Goal: Task Accomplishment & Management: Use online tool/utility

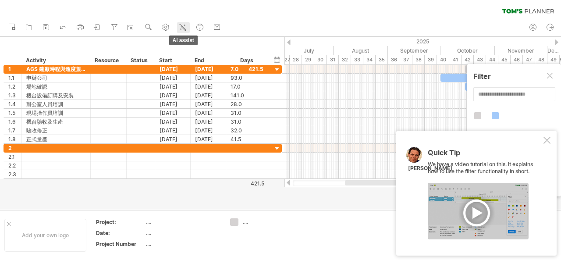
click at [178, 27] on link "AI assist" at bounding box center [183, 27] width 13 height 11
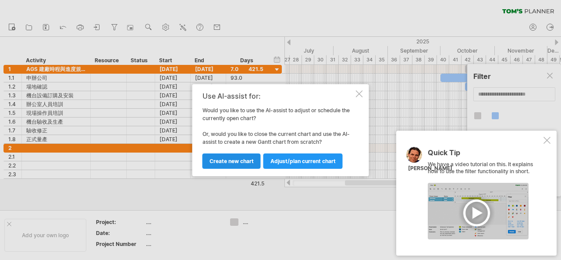
click at [245, 161] on span "Create new chart" at bounding box center [231, 161] width 44 height 7
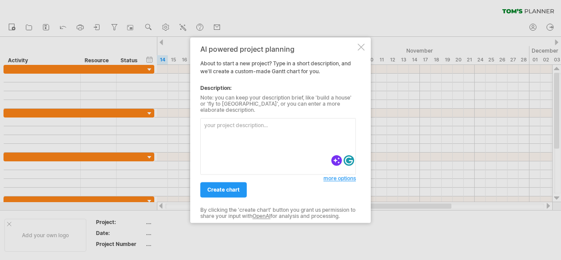
click at [263, 135] on textarea at bounding box center [277, 146] width 155 height 57
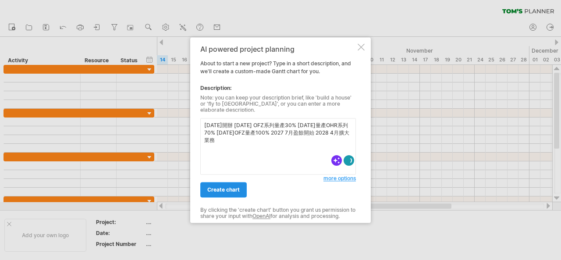
type textarea "[DATE]開辦 [DATE] OFZ系列量產30% [DATE]量產OHR系列70% [DATE]OFZ量產100% 2027 7月盈餘開始 2028 4月…"
click at [222, 187] on span "create chart" at bounding box center [223, 189] width 32 height 7
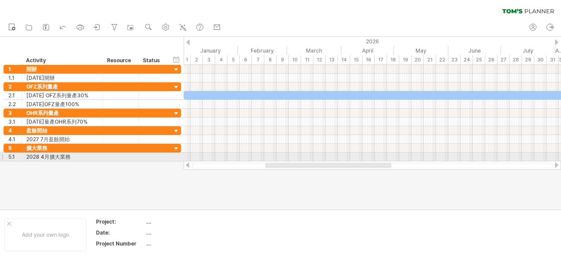
drag, startPoint x: 271, startPoint y: 161, endPoint x: 330, endPoint y: 159, distance: 59.2
click at [330, 159] on div "Trying to reach [DOMAIN_NAME] Connected again... 0% clear filter new 1" at bounding box center [280, 130] width 561 height 260
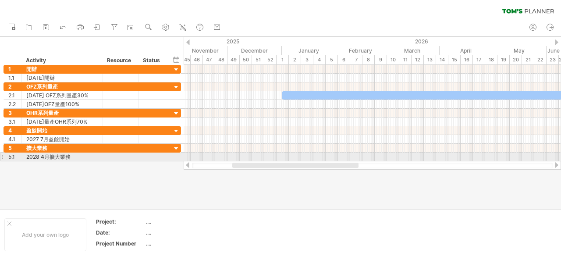
drag, startPoint x: 320, startPoint y: 166, endPoint x: 287, endPoint y: 157, distance: 34.1
click at [287, 157] on div "Trying to reach [DOMAIN_NAME] Connected again... 0% clear filter new 1" at bounding box center [280, 130] width 561 height 260
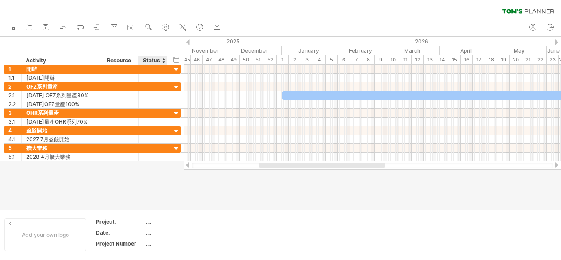
click at [159, 60] on div "Status" at bounding box center [152, 60] width 19 height 9
click at [177, 59] on div "hide start/end/duration show start/end/duration" at bounding box center [176, 59] width 8 height 9
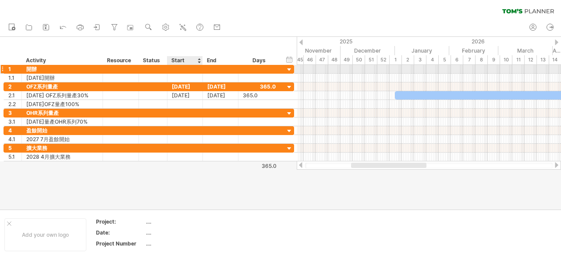
click at [182, 70] on div at bounding box center [184, 69] width 35 height 8
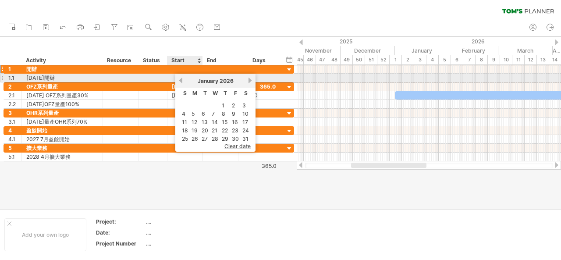
click at [174, 75] on div at bounding box center [184, 78] width 35 height 8
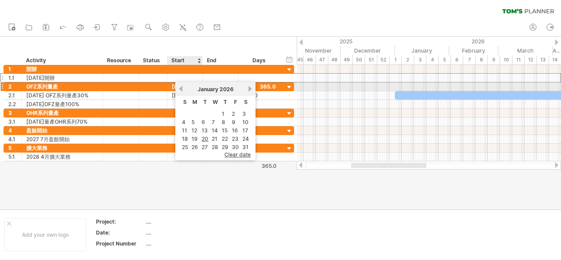
click at [181, 89] on link "previous" at bounding box center [180, 88] width 7 height 7
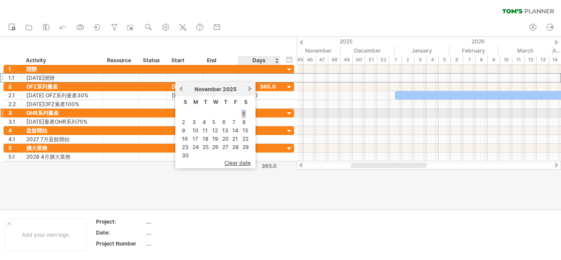
click at [244, 114] on link "1" at bounding box center [243, 113] width 4 height 8
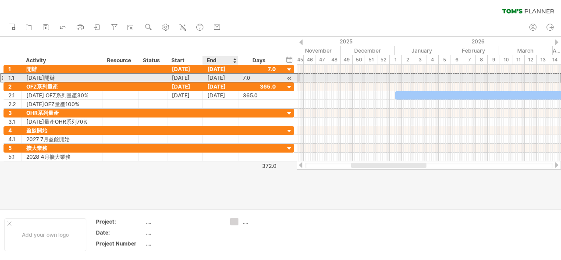
click at [213, 77] on div "[DATE]" at bounding box center [220, 78] width 35 height 8
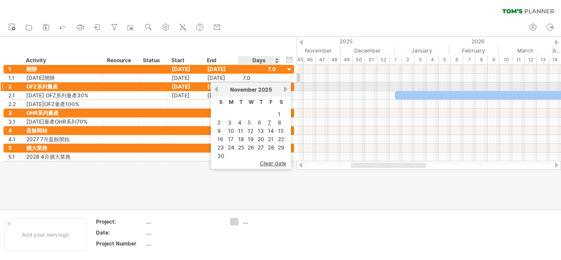
click at [287, 90] on link "next" at bounding box center [285, 89] width 7 height 7
click at [287, 90] on link "next" at bounding box center [284, 89] width 7 height 7
click at [287, 90] on link "next" at bounding box center [285, 89] width 7 height 7
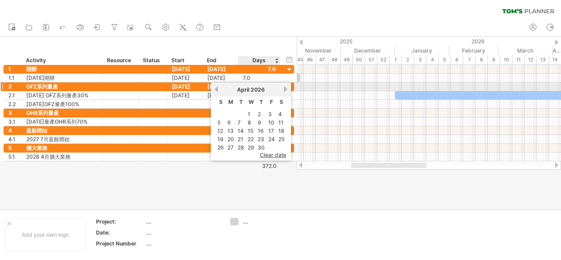
click at [287, 90] on link "next" at bounding box center [285, 89] width 7 height 7
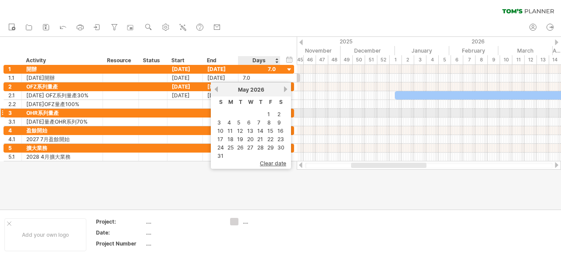
click at [265, 114] on table "S M T W T F S 1 2 3 4 5 6 7 8 9 10 11 12 13 14 15 16 17 18 19 20 21 22 23 24 25…" at bounding box center [250, 128] width 71 height 64
click at [270, 114] on link "1" at bounding box center [268, 114] width 4 height 8
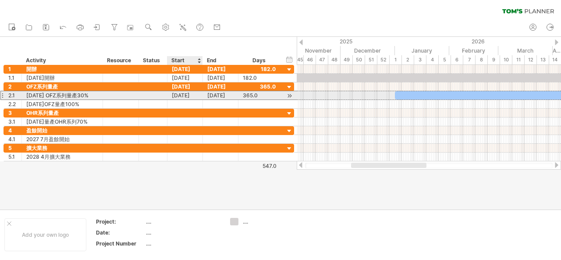
click at [183, 94] on div "[DATE]" at bounding box center [184, 95] width 35 height 8
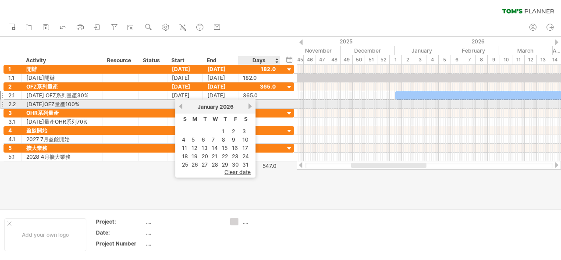
click at [249, 106] on link "next" at bounding box center [250, 106] width 7 height 7
click at [249, 106] on link "next" at bounding box center [249, 106] width 7 height 7
click at [249, 106] on link "next" at bounding box center [250, 106] width 7 height 7
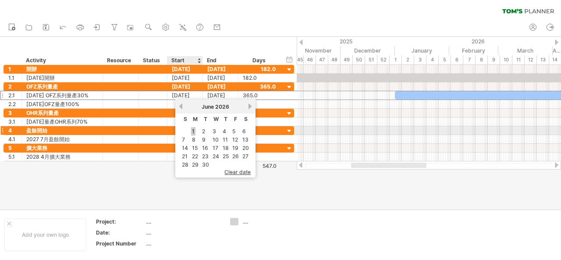
click at [193, 130] on link "1" at bounding box center [193, 131] width 4 height 8
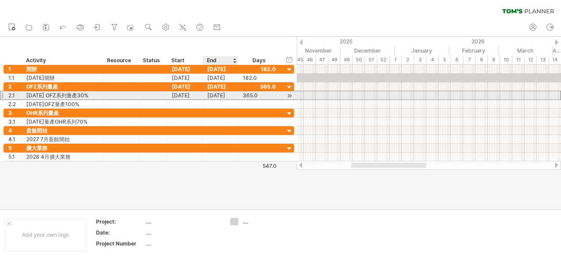
click at [224, 95] on div "[DATE]" at bounding box center [220, 95] width 35 height 8
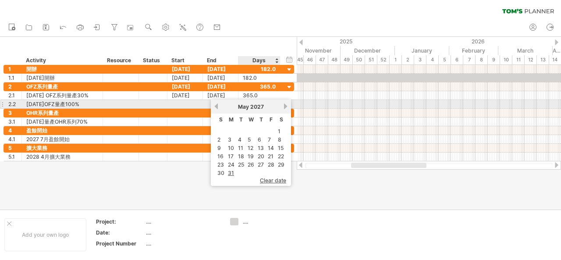
click at [284, 108] on link "next" at bounding box center [285, 106] width 7 height 7
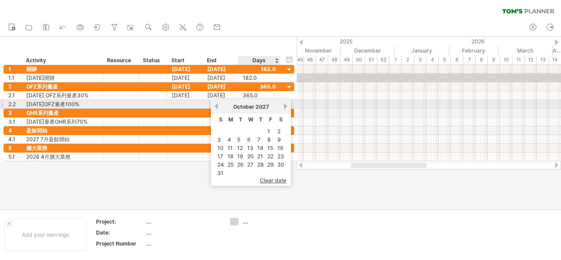
click at [284, 108] on link "next" at bounding box center [285, 106] width 7 height 7
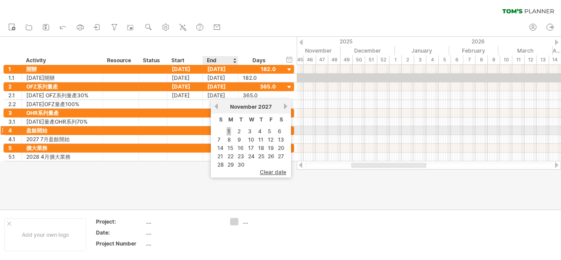
click at [226, 128] on link "1" at bounding box center [228, 131] width 4 height 8
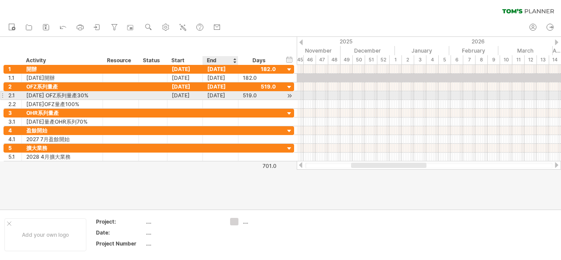
click at [216, 95] on div "[DATE]" at bounding box center [220, 95] width 35 height 8
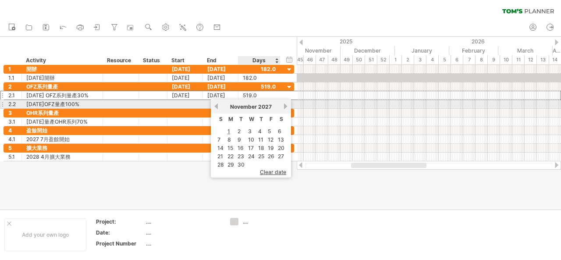
click at [264, 105] on span "2027" at bounding box center [265, 106] width 14 height 7
click at [219, 109] on link "previous" at bounding box center [216, 106] width 7 height 7
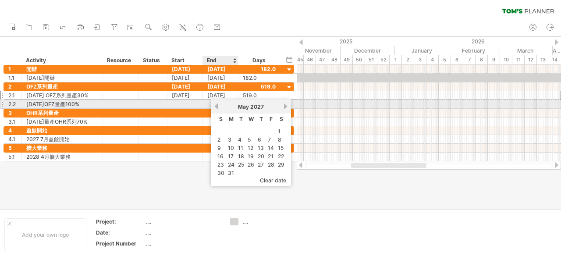
click at [219, 109] on link "previous" at bounding box center [216, 106] width 7 height 7
click at [286, 105] on link "next" at bounding box center [285, 106] width 7 height 7
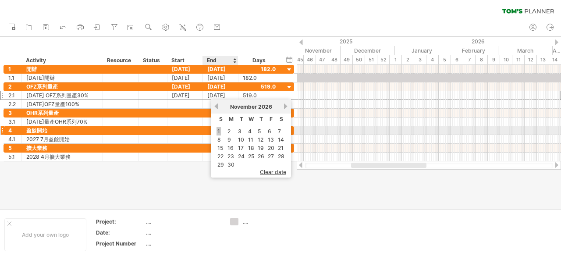
click at [216, 131] on link "1" at bounding box center [218, 131] width 4 height 8
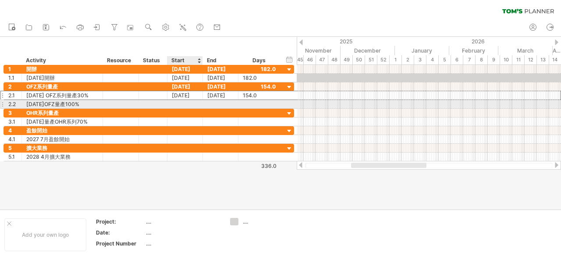
click at [174, 104] on div at bounding box center [184, 104] width 35 height 8
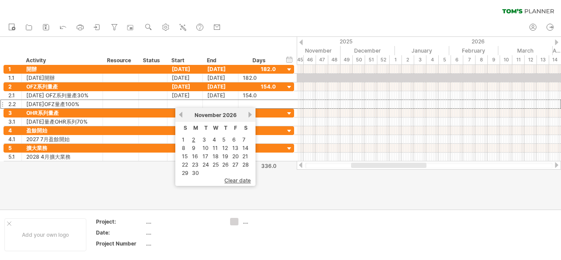
click at [305, 185] on div at bounding box center [280, 123] width 561 height 173
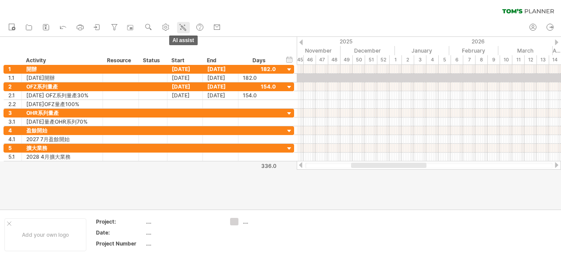
click at [181, 23] on icon at bounding box center [182, 27] width 9 height 9
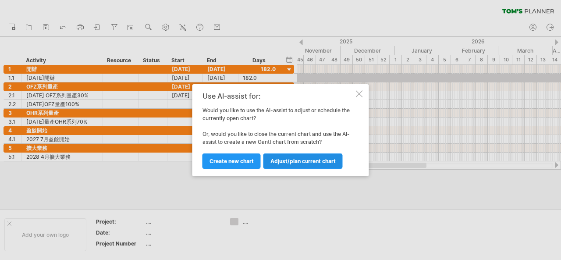
click at [287, 157] on link "Adjust/plan current chart" at bounding box center [302, 160] width 79 height 15
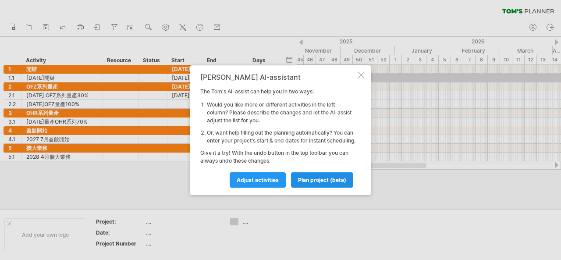
click at [316, 183] on span "plan project (beta)" at bounding box center [322, 180] width 48 height 7
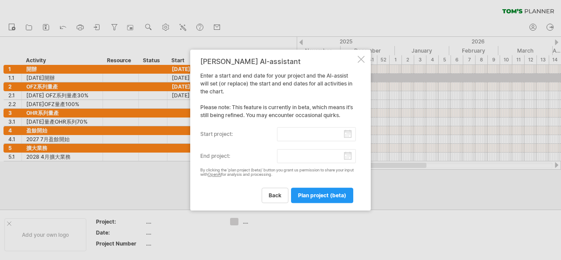
click at [354, 57] on div "[PERSON_NAME] AI-assistant" at bounding box center [277, 61] width 155 height 8
click at [361, 58] on div at bounding box center [360, 59] width 7 height 7
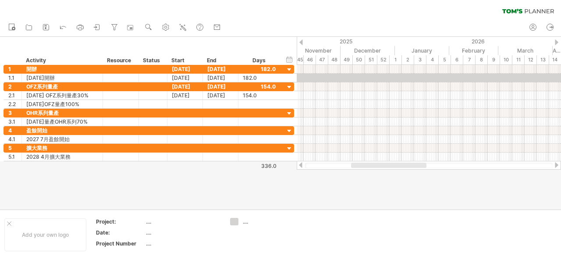
click at [183, 28] on icon at bounding box center [182, 27] width 9 height 9
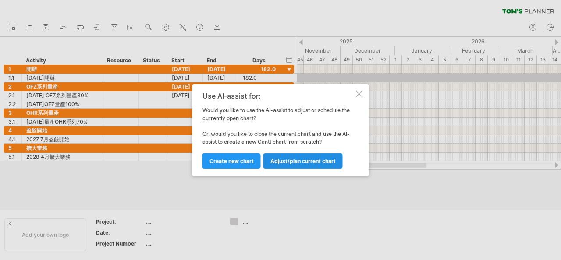
click at [293, 162] on span "Adjust/plan current chart" at bounding box center [302, 161] width 65 height 7
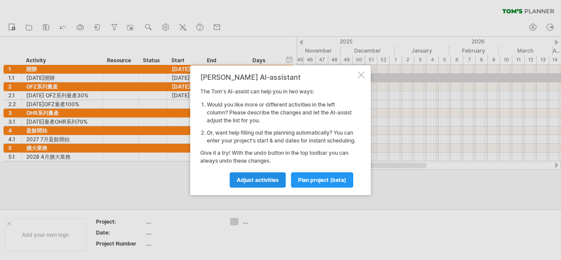
click at [246, 183] on span "Adjust activities" at bounding box center [258, 180] width 42 height 7
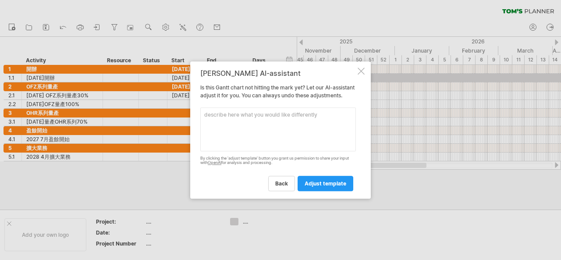
click at [277, 133] on textarea at bounding box center [277, 129] width 155 height 44
click at [280, 131] on textarea at bounding box center [277, 129] width 155 height 44
click at [314, 187] on span "adjust template" at bounding box center [325, 183] width 42 height 7
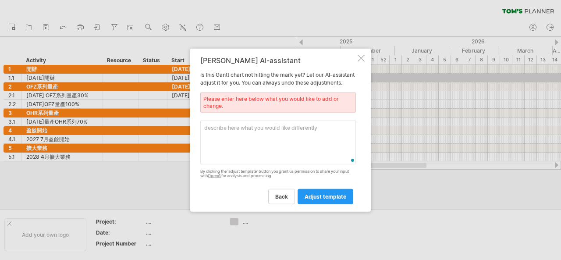
click at [274, 134] on textarea at bounding box center [277, 142] width 155 height 44
click at [293, 200] on link "back" at bounding box center [281, 196] width 27 height 15
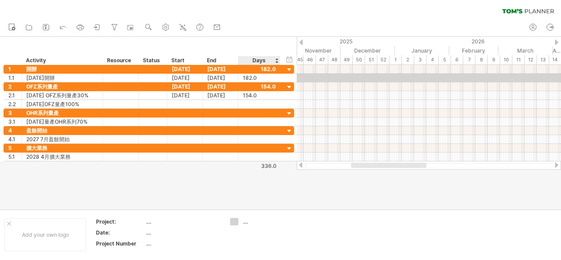
click at [277, 194] on div at bounding box center [280, 123] width 561 height 173
